Goal: Task Accomplishment & Management: Complete application form

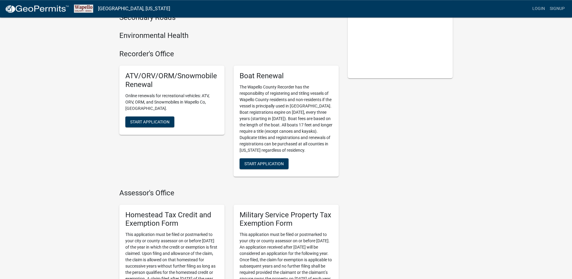
scroll to position [123, 0]
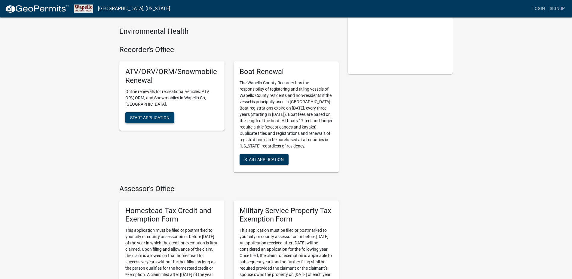
click at [158, 115] on span "Start Application" at bounding box center [149, 117] width 39 height 5
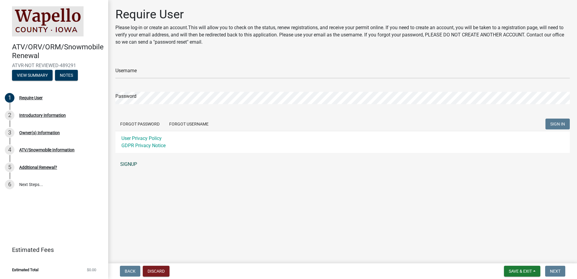
click at [124, 165] on link "SIGNUP" at bounding box center [342, 164] width 454 height 12
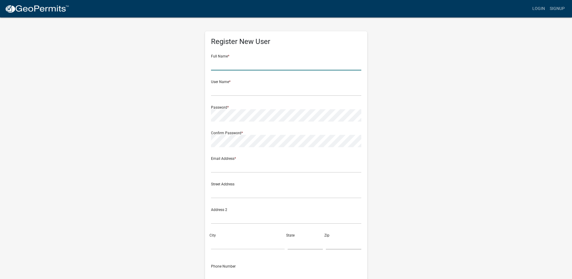
click at [237, 66] on input "text" at bounding box center [286, 64] width 150 height 12
type input "Sharon Arendt"
type input "[EMAIL_ADDRESS][DOMAIN_NAME]"
type input "[STREET_ADDRESS]"
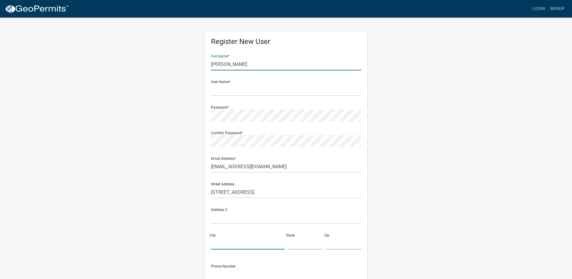
type input "Hedrick"
type input "IA"
type input "52563-8134"
type input "6416601560"
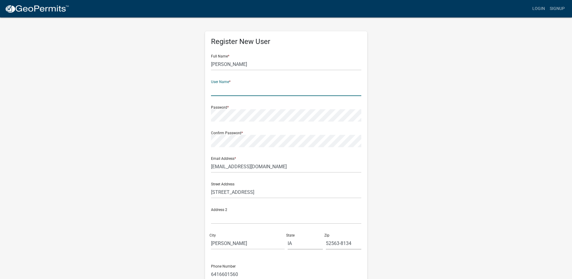
click at [227, 90] on input "text" at bounding box center [286, 90] width 150 height 12
type input "SharonA7458"
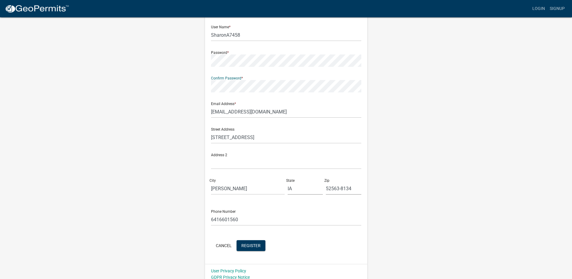
scroll to position [60, 0]
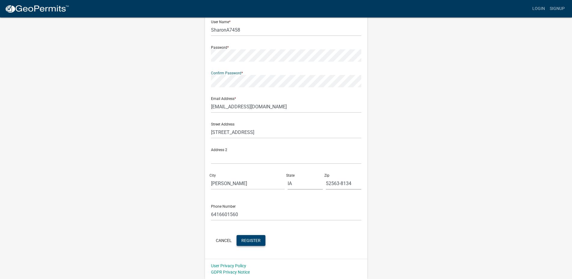
click at [255, 242] on span "Register" at bounding box center [250, 239] width 19 height 5
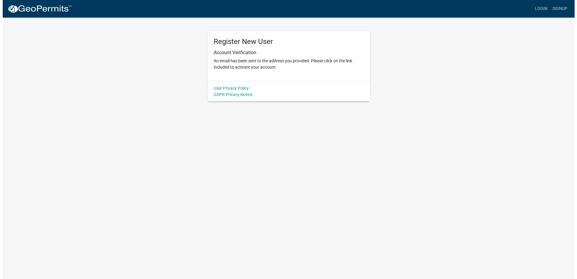
scroll to position [0, 0]
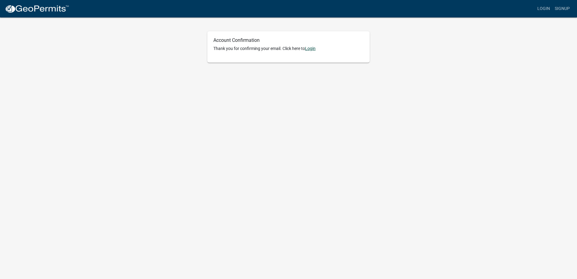
click at [313, 50] on link "Login" at bounding box center [310, 48] width 11 height 5
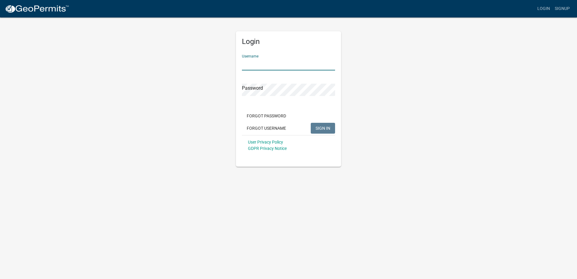
click at [267, 64] on input "Username" at bounding box center [288, 64] width 93 height 12
type input "SharonA7458"
click at [311, 123] on button "SIGN IN" at bounding box center [323, 128] width 24 height 11
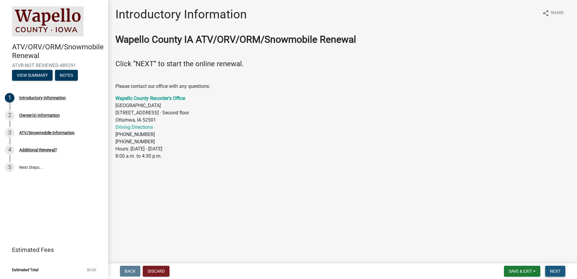
click at [554, 273] on span "Next" at bounding box center [555, 270] width 11 height 5
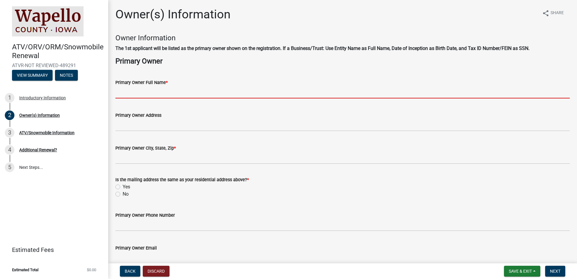
click at [144, 93] on input "Primary Owner Full Name *" at bounding box center [342, 92] width 454 height 12
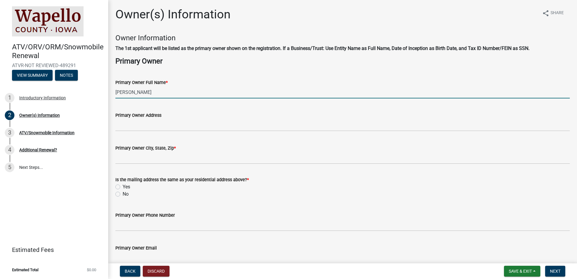
type input "[PERSON_NAME]"
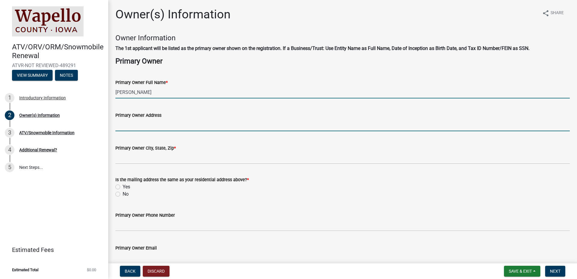
click at [142, 125] on input "Primary Owner Address" at bounding box center [342, 125] width 454 height 12
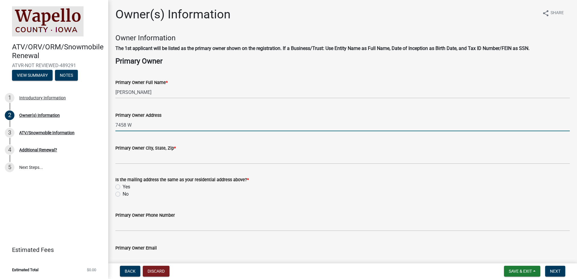
type input "[STREET_ADDRESS]"
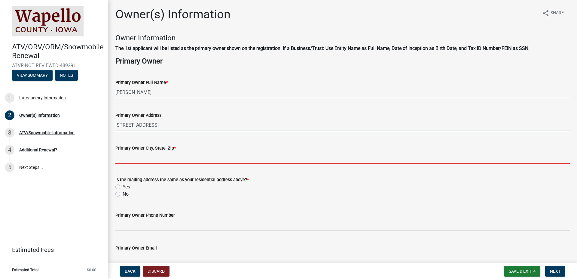
type input "52563-8134"
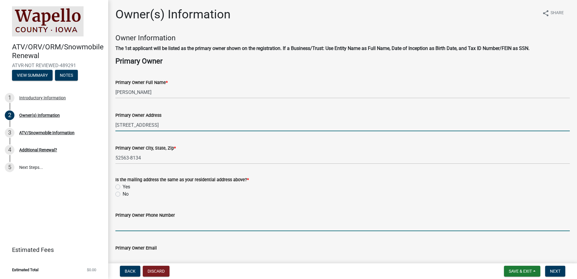
type input "6416601560"
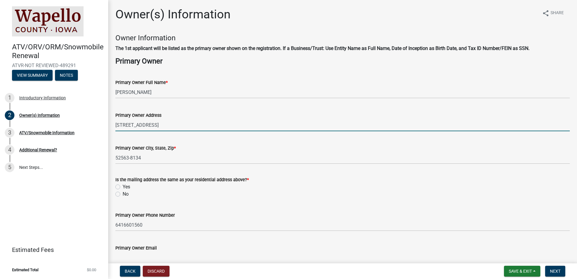
type input "[EMAIL_ADDRESS][DOMAIN_NAME]"
type input "IA"
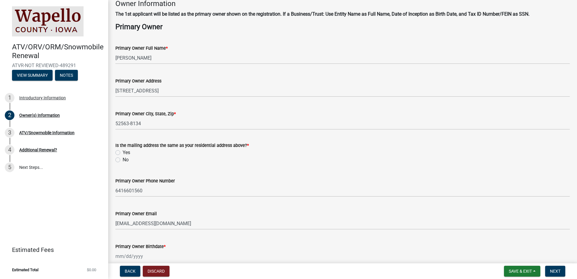
click at [123, 152] on label "Yes" at bounding box center [127, 152] width 8 height 7
click at [123, 152] on input "Yes" at bounding box center [125, 151] width 4 height 4
radio input "true"
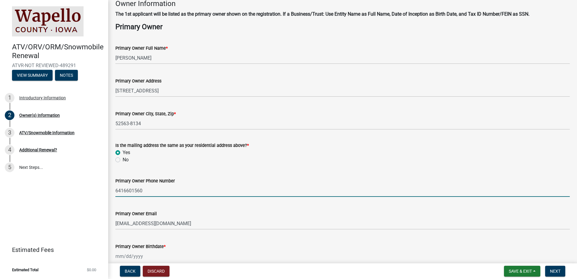
drag, startPoint x: 165, startPoint y: 193, endPoint x: 124, endPoint y: 193, distance: 41.8
click at [124, 193] on input "6416601560" at bounding box center [342, 190] width 454 height 12
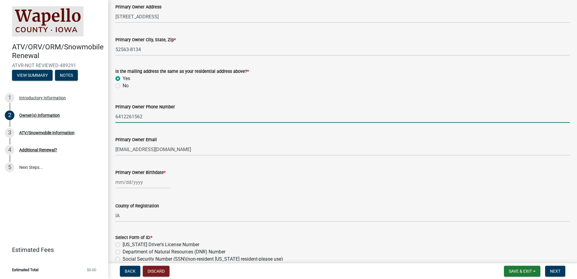
scroll to position [137, 0]
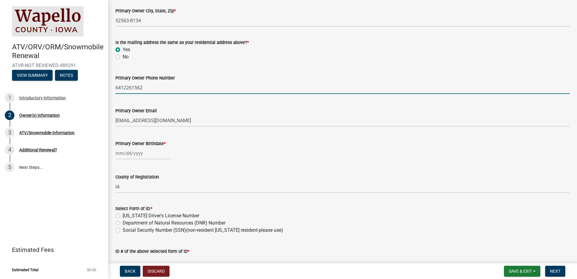
type input "6412261562"
click at [119, 154] on input "Primary Owner Birthdate *" at bounding box center [142, 153] width 55 height 12
select select "10"
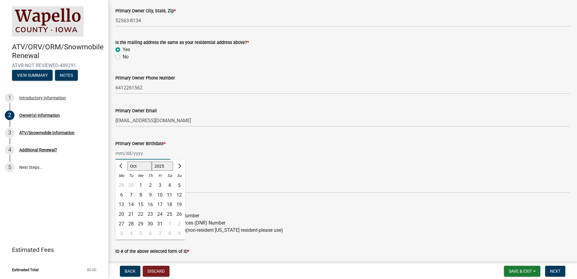
select select "1971"
click option "1971" at bounding box center [0, 0] width 0 height 0
click at [127, 161] on select "Jan Feb Mar Apr May Jun [DATE] Aug Sep Oct Nov Dec" at bounding box center [139, 165] width 24 height 9
select select "2"
click option "Feb" at bounding box center [0, 0] width 0 height 0
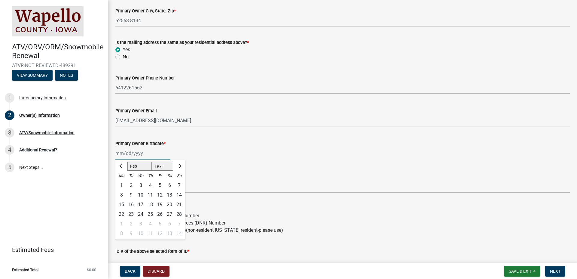
click at [141, 186] on div "3" at bounding box center [141, 185] width 10 height 10
type input "[DATE]"
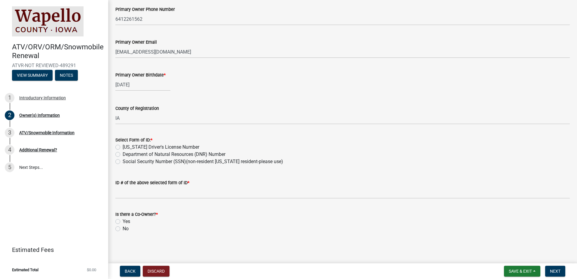
scroll to position [206, 0]
click at [123, 154] on label "Department of Natural Resources (DNR) Number" at bounding box center [174, 153] width 103 height 7
click at [123, 154] on input "Department of Natural Resources (DNR) Number" at bounding box center [125, 152] width 4 height 4
radio input "true"
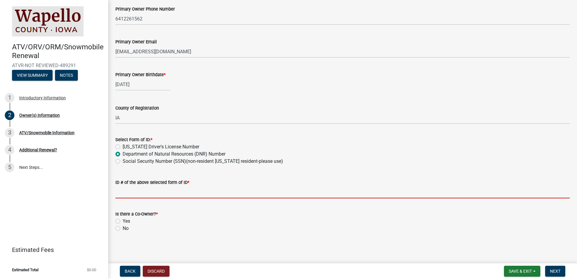
click at [128, 193] on input "ID # of the above selected form of ID *" at bounding box center [342, 192] width 454 height 12
paste input "2507812"
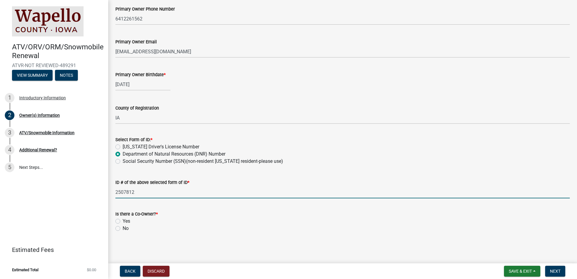
type input "2507812"
click at [123, 229] on label "No" at bounding box center [126, 227] width 6 height 7
click at [123, 228] on input "No" at bounding box center [125, 226] width 4 height 4
radio input "true"
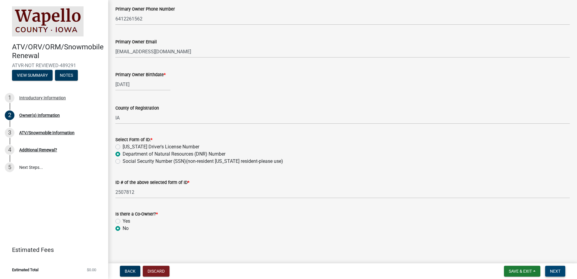
click at [560, 271] on span "Next" at bounding box center [555, 270] width 11 height 5
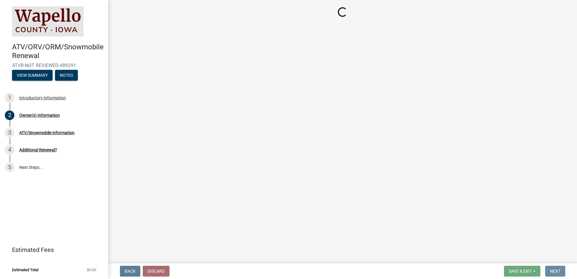
scroll to position [0, 0]
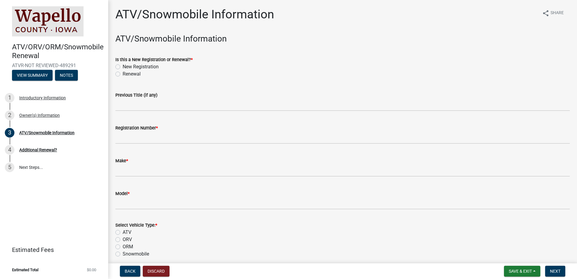
click at [123, 73] on label "Renewal" at bounding box center [132, 73] width 18 height 7
click at [123, 73] on input "Renewal" at bounding box center [125, 72] width 4 height 4
radio input "true"
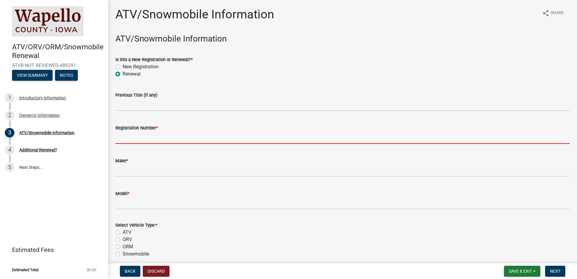
click at [154, 136] on input "Registration Number *" at bounding box center [342, 137] width 454 height 12
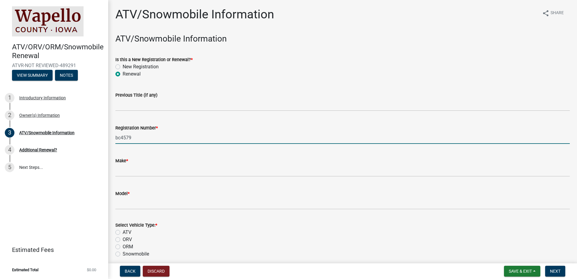
type input "bc4579"
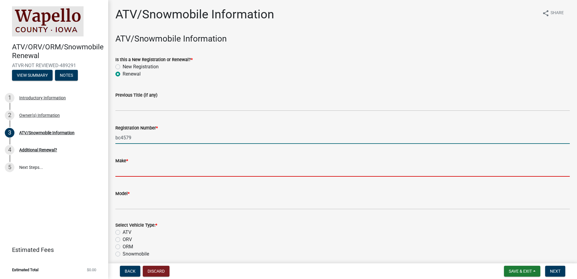
click at [142, 172] on input "Make *" at bounding box center [342, 170] width 454 height 12
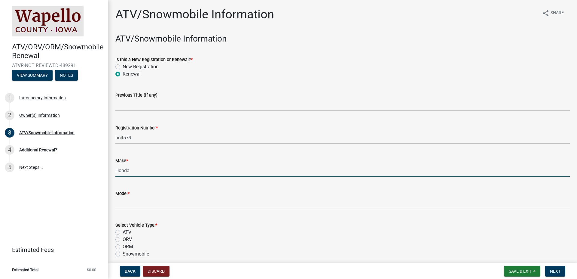
type input "Honda"
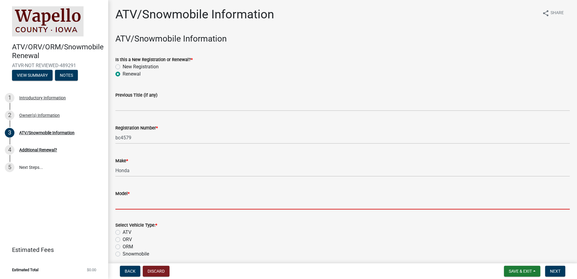
click at [146, 204] on input "Model *" at bounding box center [342, 203] width 454 height 12
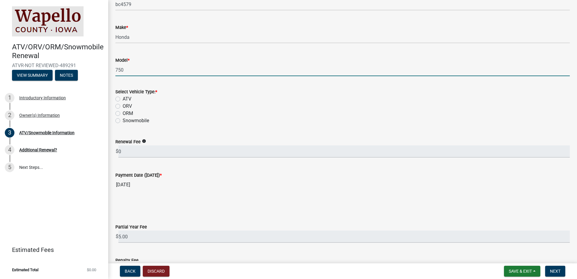
scroll to position [137, 0]
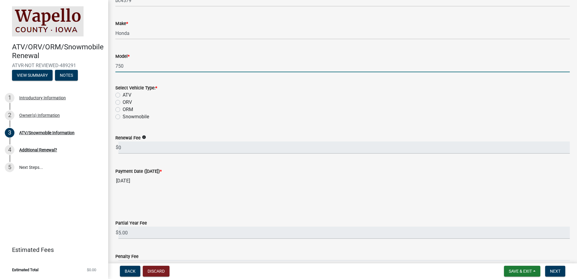
type input "750"
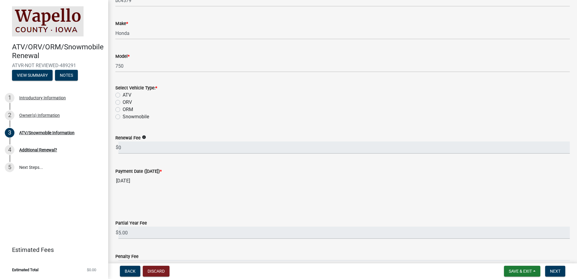
click at [123, 102] on label "ORV" at bounding box center [127, 102] width 9 height 7
click at [123, 102] on input "ORV" at bounding box center [125, 101] width 4 height 4
radio input "true"
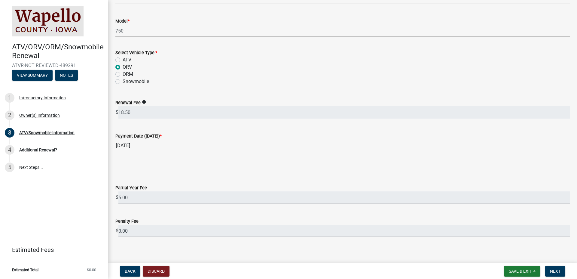
scroll to position [177, 0]
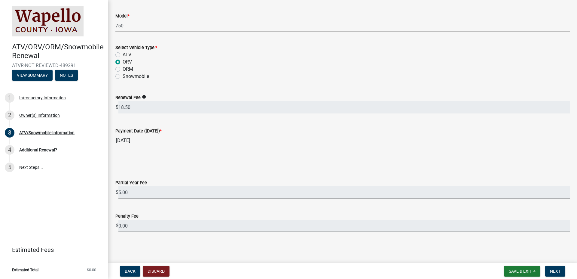
click at [562, 194] on input "5.00" at bounding box center [343, 192] width 451 height 12
click at [140, 192] on input "5.00" at bounding box center [343, 192] width 451 height 12
click at [561, 194] on input "5.00" at bounding box center [343, 192] width 451 height 12
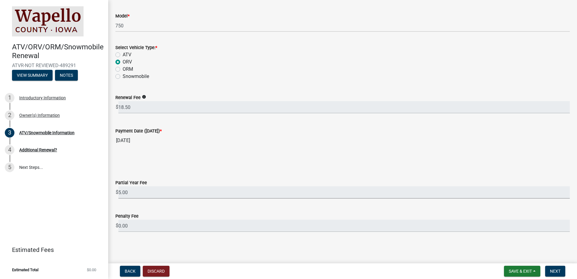
click at [561, 194] on input "5.00" at bounding box center [343, 192] width 451 height 12
click at [557, 270] on span "Next" at bounding box center [555, 270] width 11 height 5
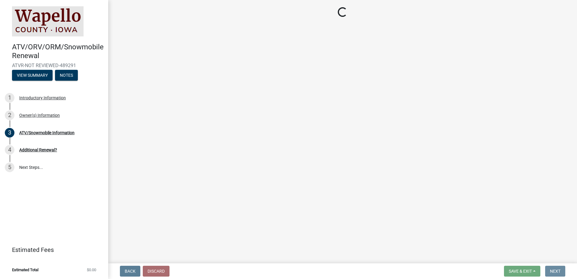
scroll to position [0, 0]
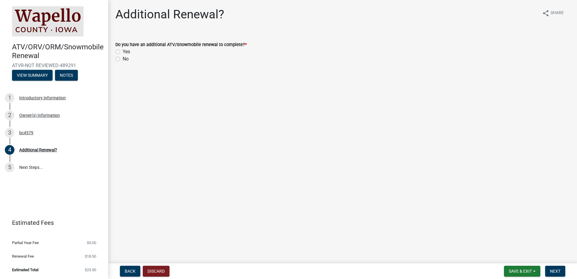
click at [123, 60] on label "No" at bounding box center [126, 58] width 6 height 7
click at [123, 59] on input "No" at bounding box center [125, 57] width 4 height 4
radio input "true"
click at [560, 270] on span "Next" at bounding box center [555, 270] width 11 height 5
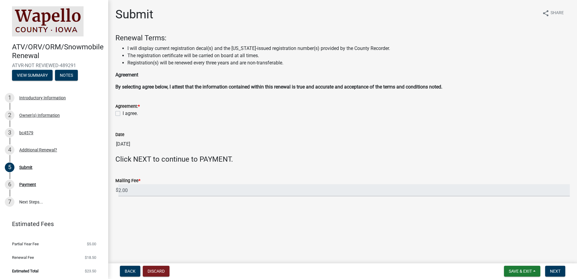
click at [123, 114] on label "I agree." at bounding box center [130, 113] width 15 height 7
click at [123, 114] on input "I agree." at bounding box center [125, 112] width 4 height 4
checkbox input "true"
click at [559, 273] on span "Next" at bounding box center [555, 270] width 11 height 5
